Goal: Information Seeking & Learning: Check status

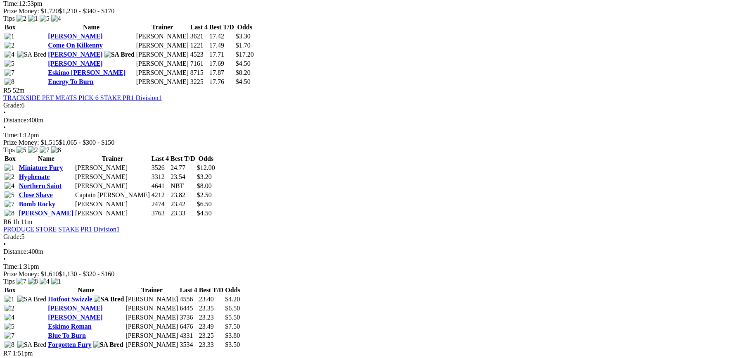
scroll to position [873, 0]
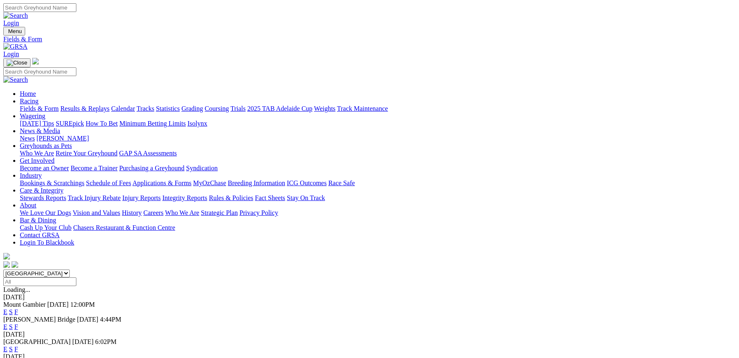
click at [109, 105] on link "Results & Replays" at bounding box center [84, 108] width 49 height 7
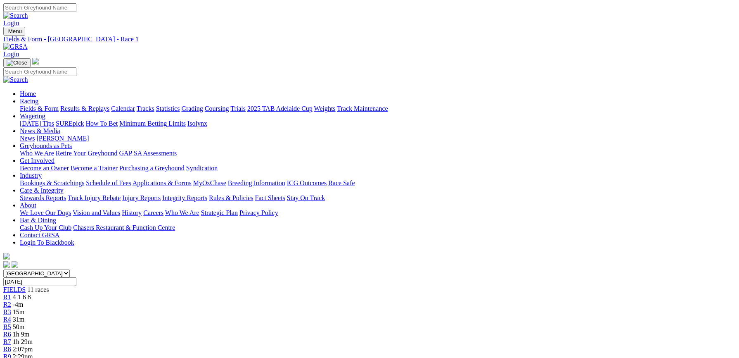
click at [11, 301] on span "R2" at bounding box center [7, 304] width 8 height 7
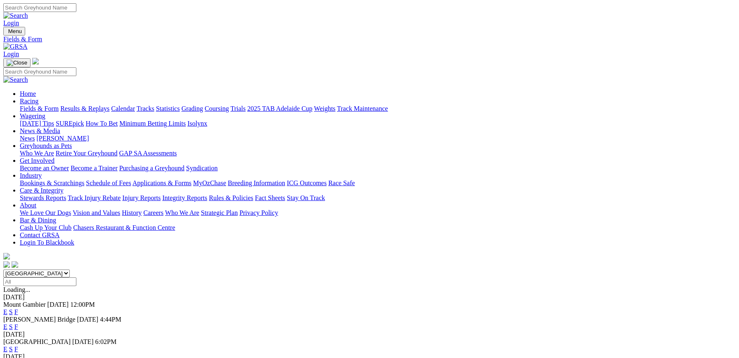
click at [18, 308] on link "F" at bounding box center [16, 311] width 4 height 7
